Goal: Navigation & Orientation: Find specific page/section

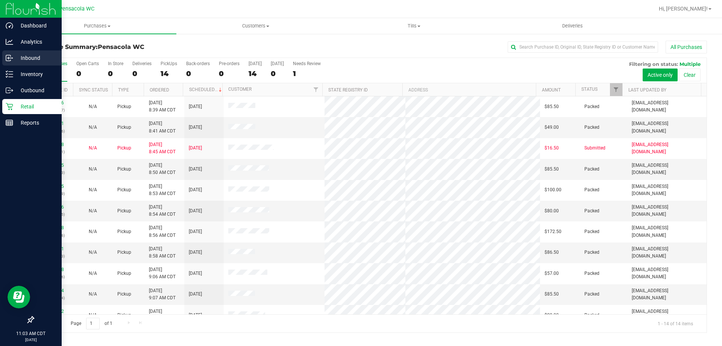
click at [21, 59] on p "Inbound" at bounding box center [35, 57] width 45 height 9
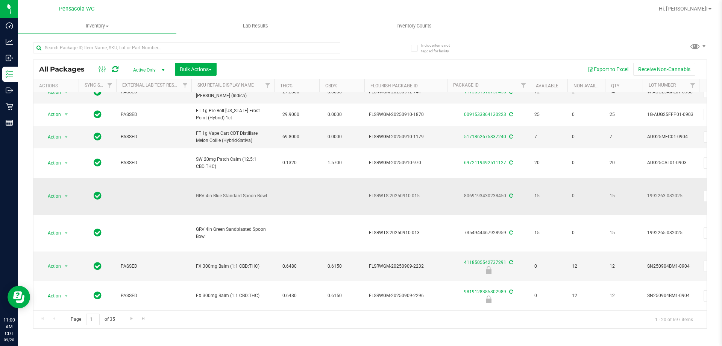
scroll to position [226, 0]
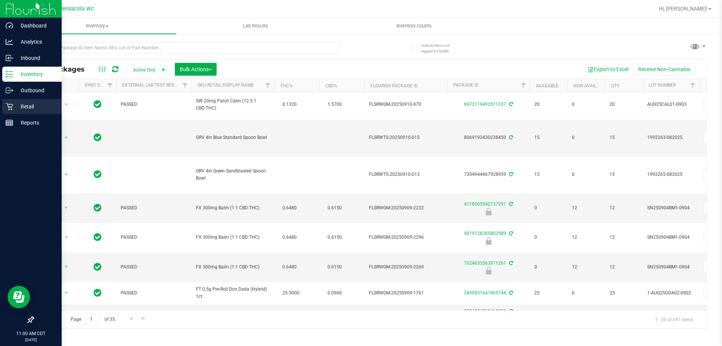
click at [10, 103] on icon at bounding box center [10, 107] width 8 height 8
